Goal: Navigation & Orientation: Find specific page/section

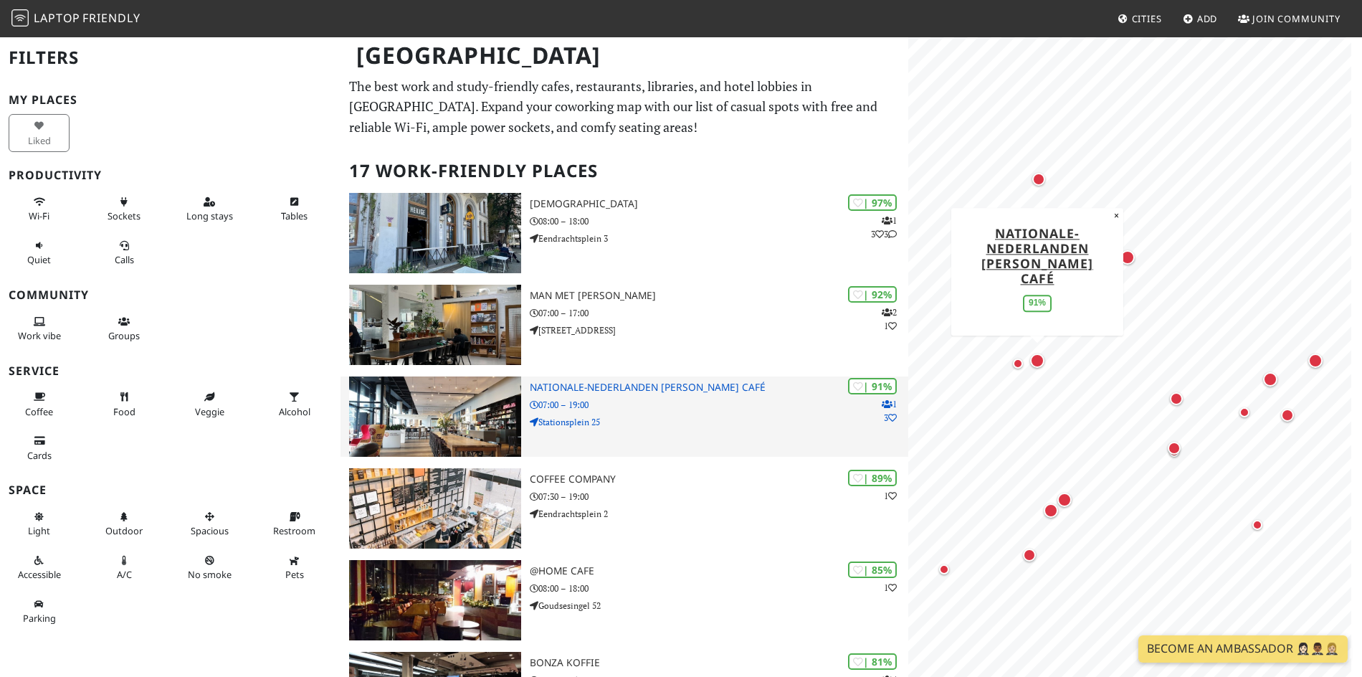
click at [712, 386] on h3 "Nationale-Nederlanden [PERSON_NAME] Café" at bounding box center [719, 387] width 379 height 12
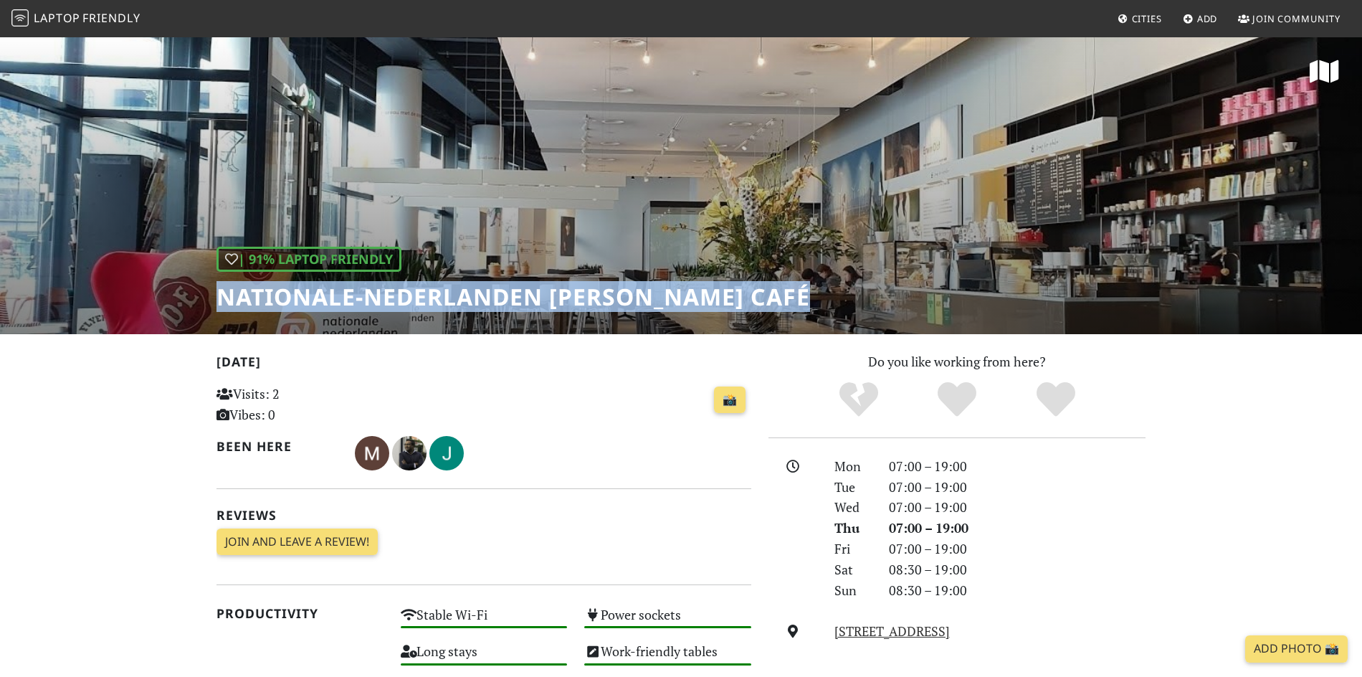
drag, startPoint x: 218, startPoint y: 294, endPoint x: 816, endPoint y: 280, distance: 598.2
click at [810, 280] on div "| 91% Laptop Friendly Nationale-Nederlanden Douwe Egberts Café" at bounding box center [514, 279] width 594 height 64
copy h1 "Nationale-Nederlanden [PERSON_NAME] Café"
